Goal: Information Seeking & Learning: Learn about a topic

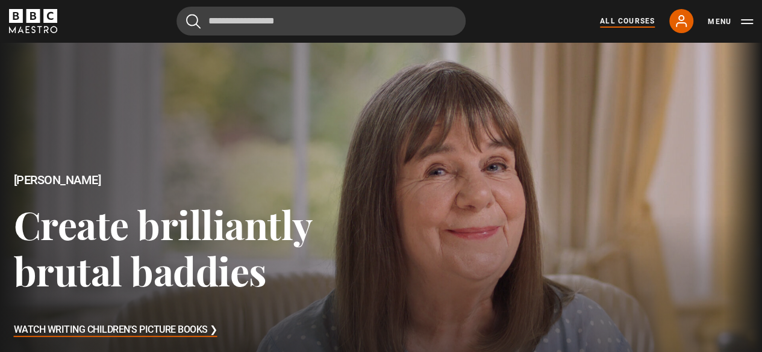
click at [638, 17] on link "All Courses" at bounding box center [627, 21] width 55 height 11
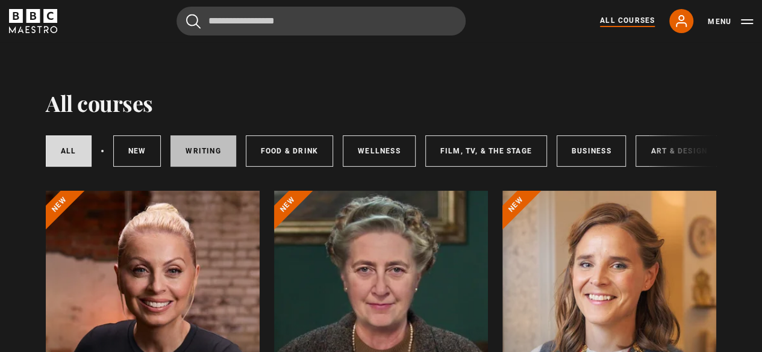
click at [211, 145] on link "Writing" at bounding box center [202, 151] width 65 height 31
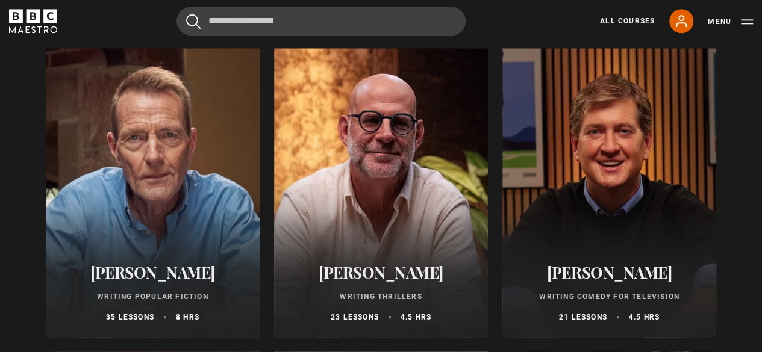
scroll to position [754, 0]
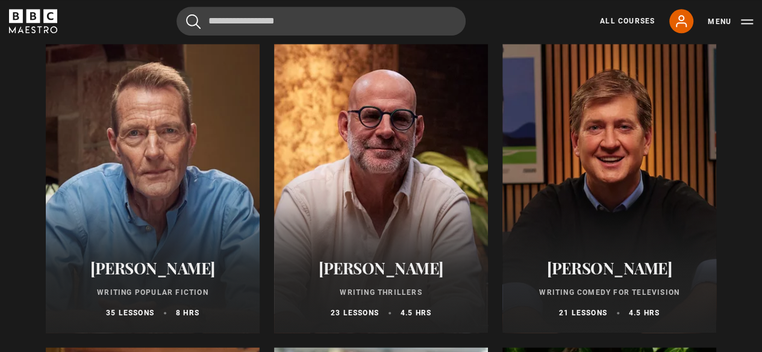
click at [353, 192] on div at bounding box center [381, 188] width 214 height 289
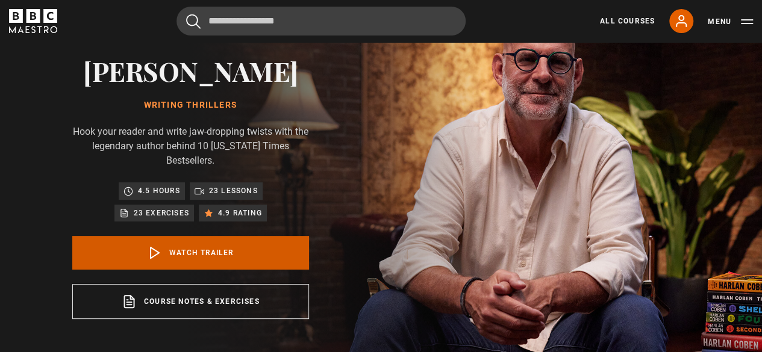
click at [157, 266] on link "Watch Trailer" at bounding box center [190, 253] width 237 height 34
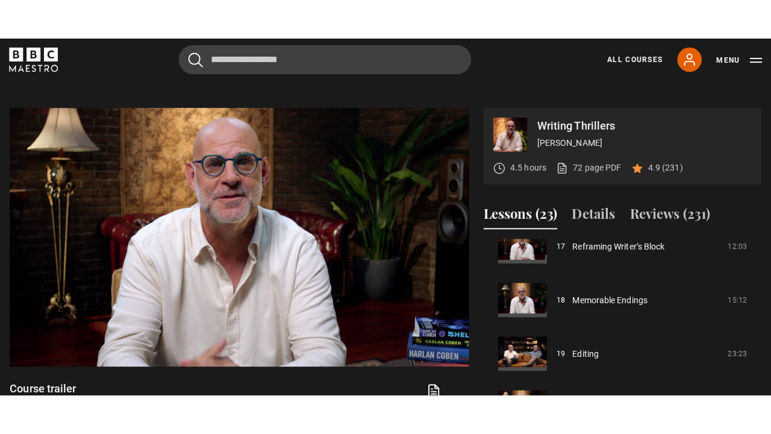
scroll to position [479, 0]
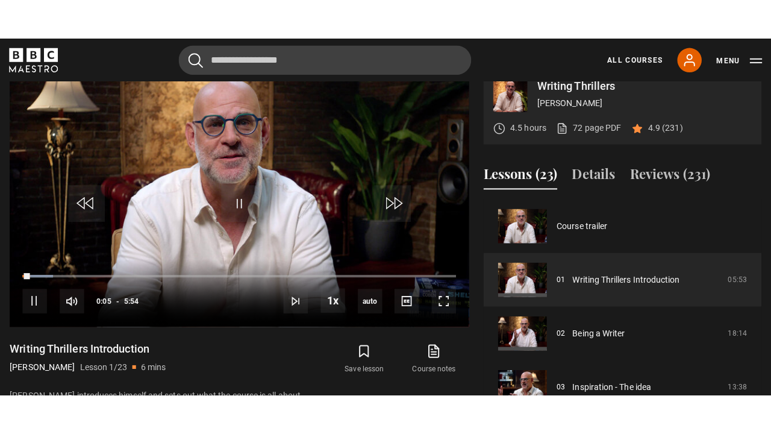
scroll to position [520, 0]
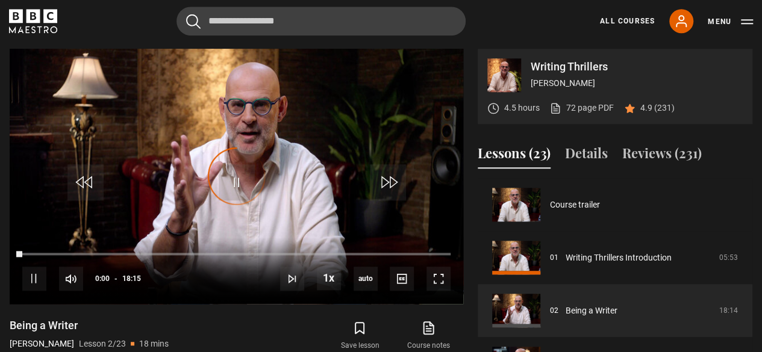
scroll to position [53, 0]
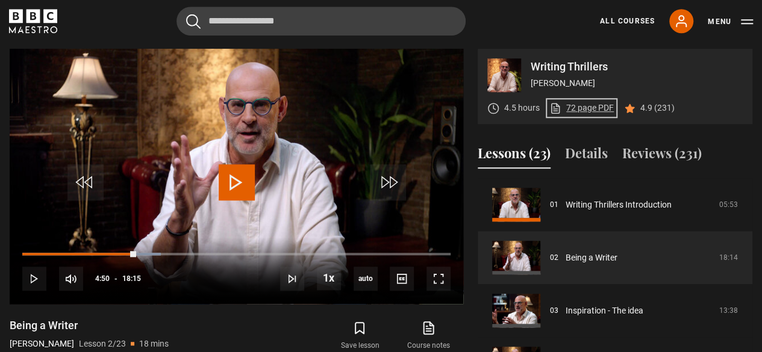
click at [585, 106] on link "72 page PDF (opens in new tab)" at bounding box center [581, 108] width 64 height 13
